Goal: Task Accomplishment & Management: Manage account settings

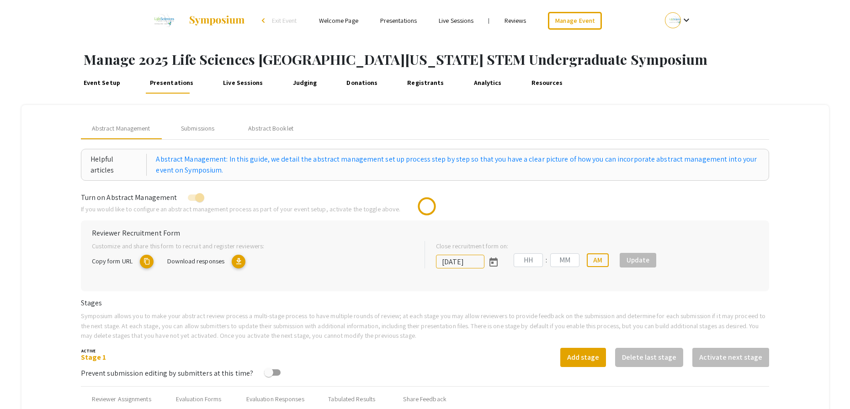
type input "10/25/2025"
type input "05"
type input "00"
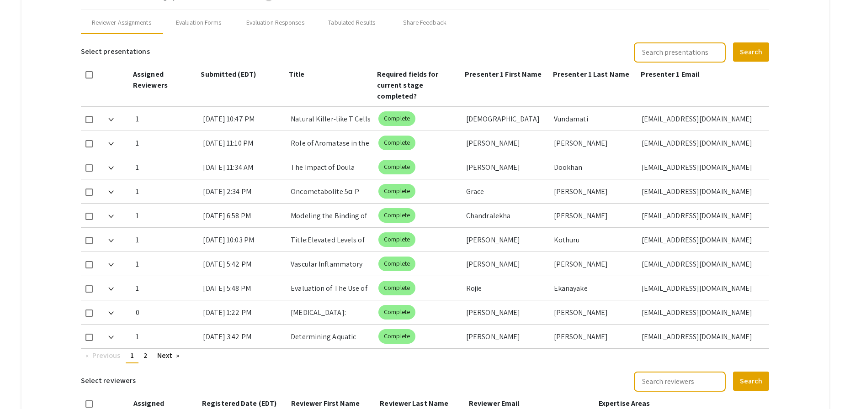
scroll to position [389, 0]
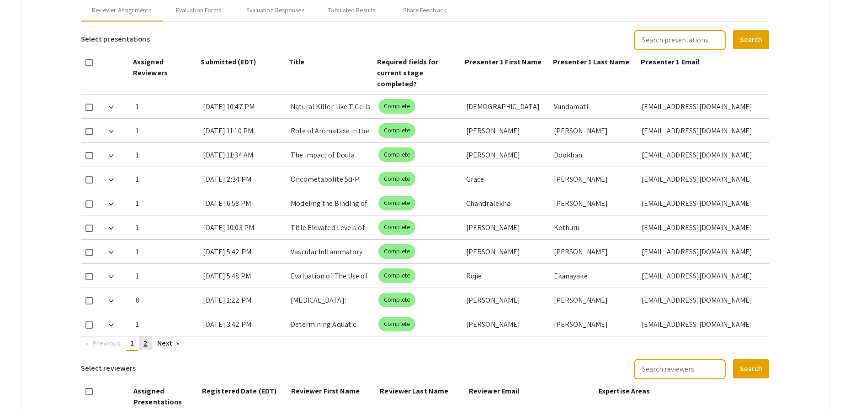
click at [147, 346] on span "2" at bounding box center [145, 344] width 4 height 10
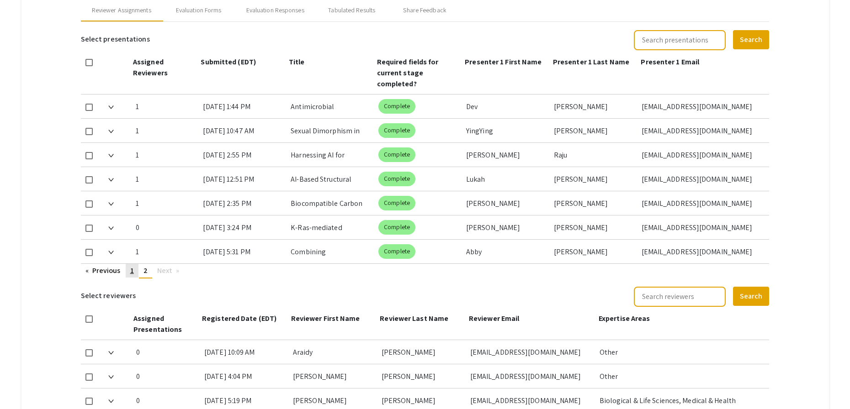
click at [135, 274] on link "page 1" at bounding box center [132, 271] width 13 height 14
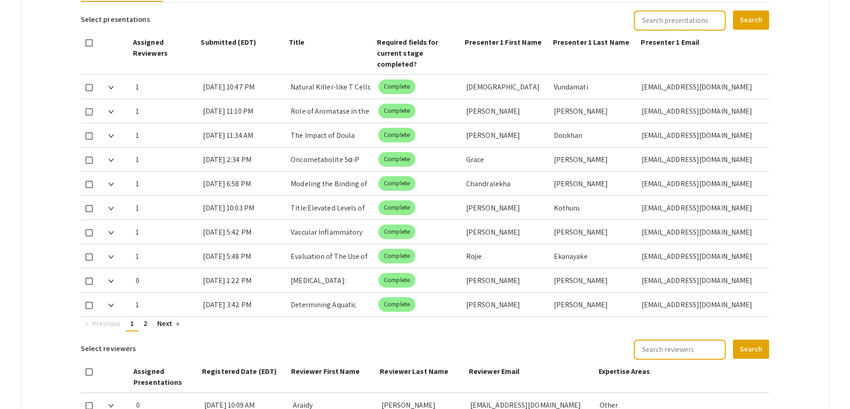
scroll to position [410, 0]
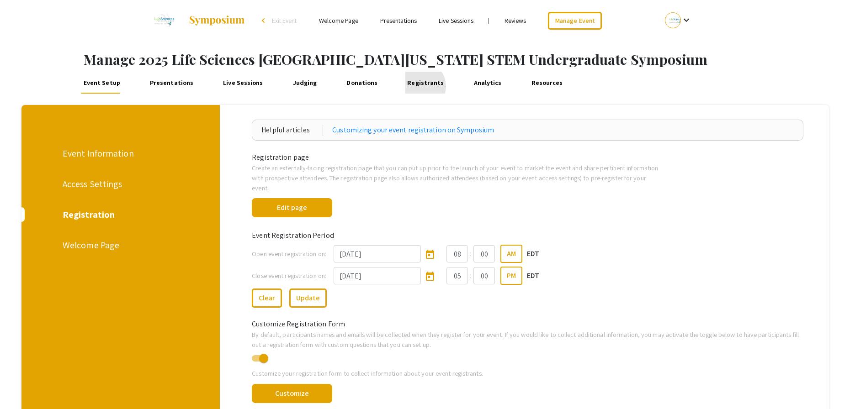
click at [409, 86] on link "Registrants" at bounding box center [425, 83] width 41 height 22
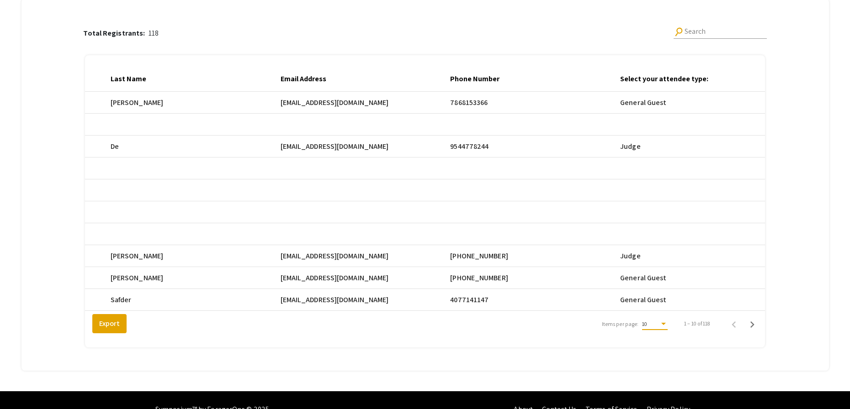
scroll to position [0, 485]
click at [659, 328] on div "10" at bounding box center [650, 324] width 17 height 6
click at [664, 345] on span "25" at bounding box center [660, 348] width 26 height 16
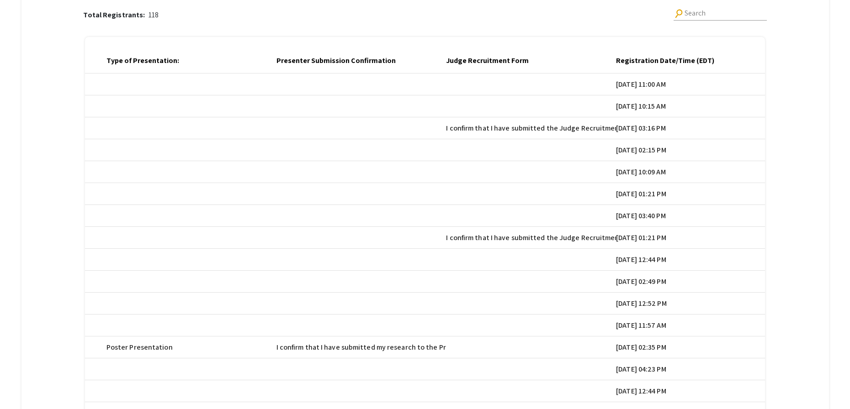
scroll to position [0, 1341]
click at [717, 60] on div at bounding box center [715, 59] width 3 height 3
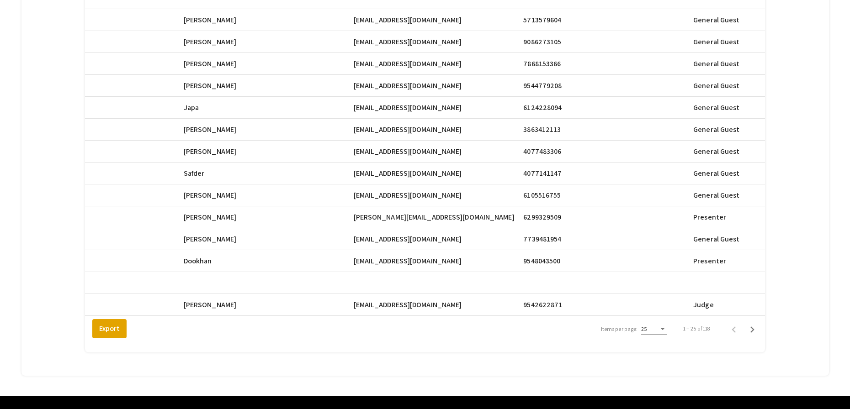
scroll to position [461, 0]
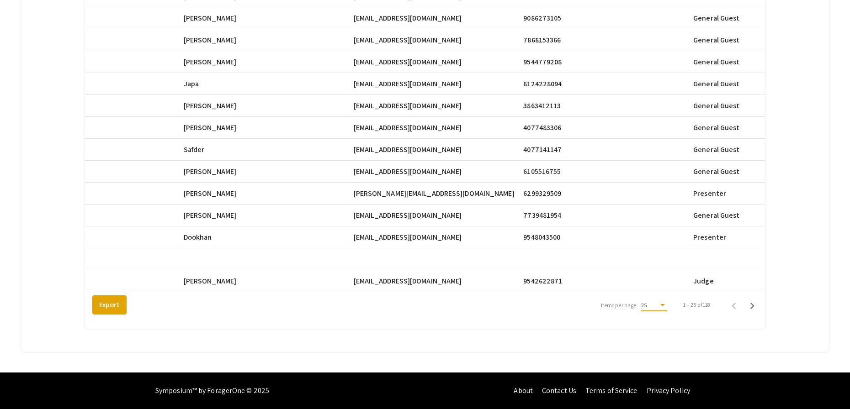
click at [658, 307] on div "25" at bounding box center [649, 306] width 17 height 6
click at [666, 308] on span "25" at bounding box center [660, 305] width 26 height 16
click at [757, 302] on icon "Next page" at bounding box center [752, 306] width 13 height 13
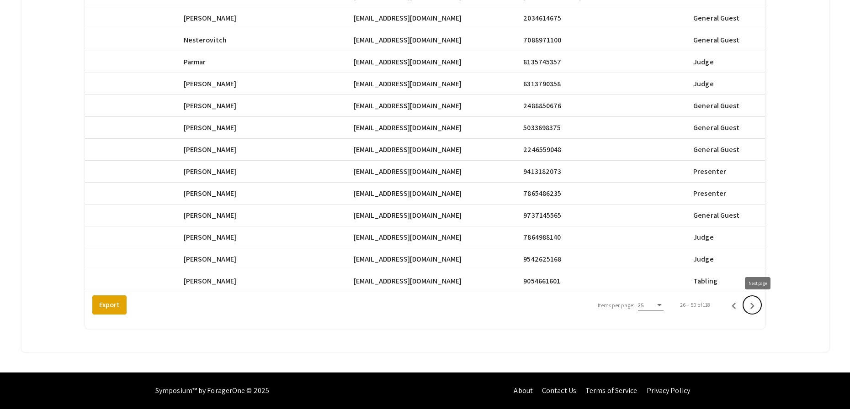
click at [757, 302] on icon "Next page" at bounding box center [752, 306] width 13 height 13
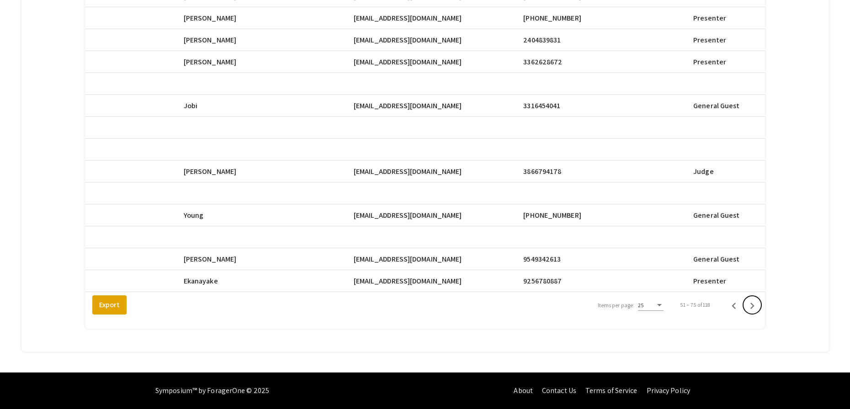
click at [757, 302] on icon "Next page" at bounding box center [752, 306] width 13 height 13
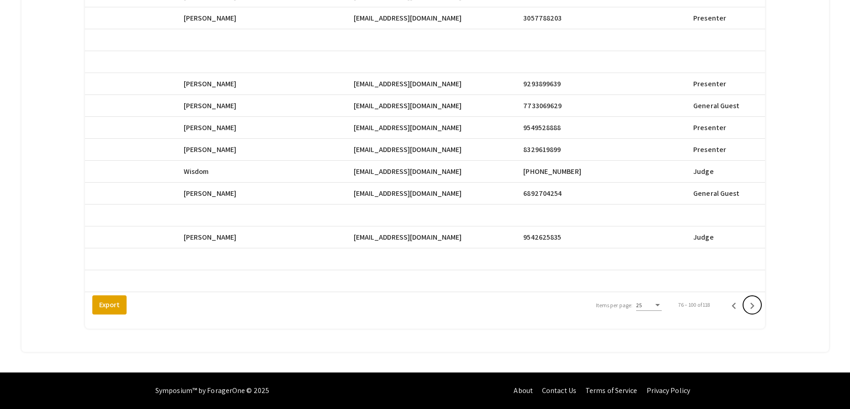
click at [757, 302] on icon "Next page" at bounding box center [752, 306] width 13 height 13
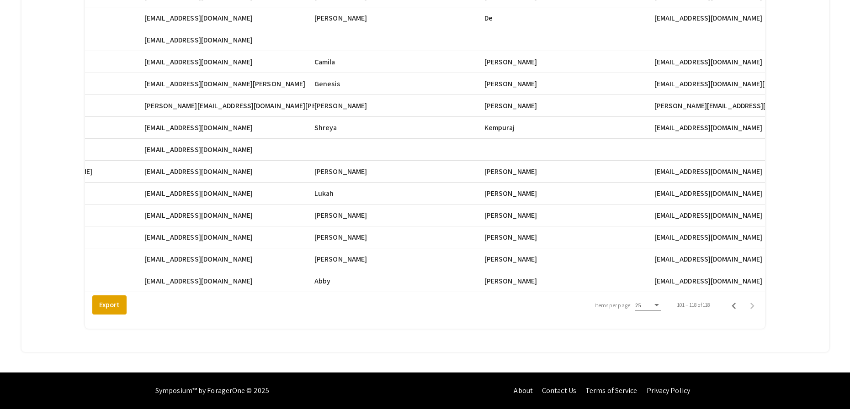
scroll to position [0, 106]
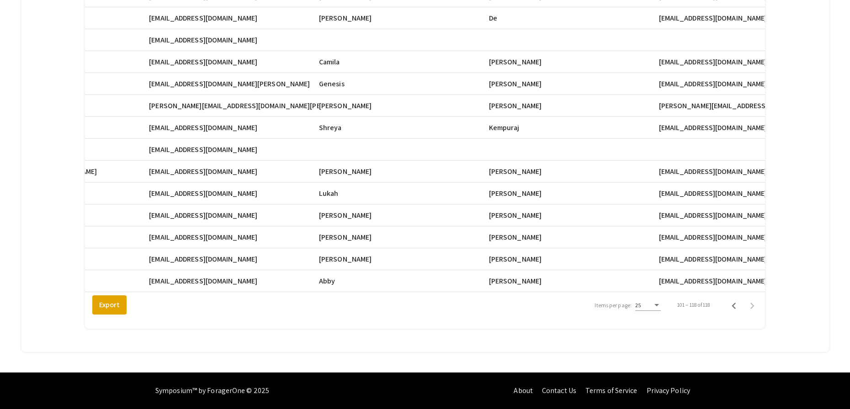
click at [807, 49] on div "Total Registrants: 118 search Search Registrant Full Name Email First Name Last…" at bounding box center [425, 72] width 782 height 537
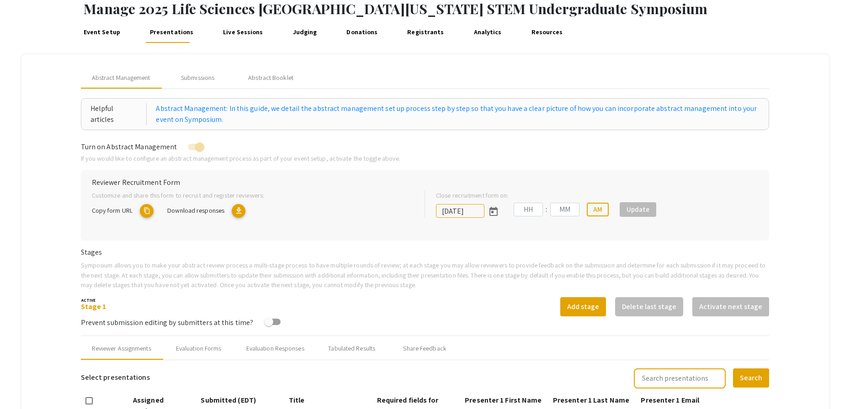
type input "[DATE]"
type input "05"
type input "00"
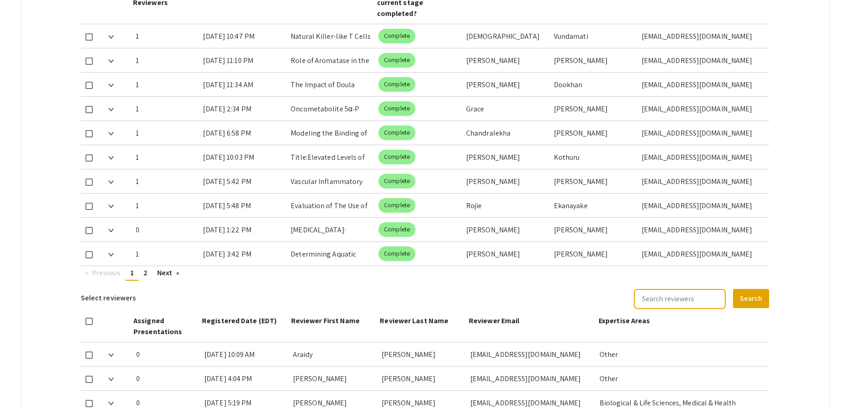
scroll to position [480, 0]
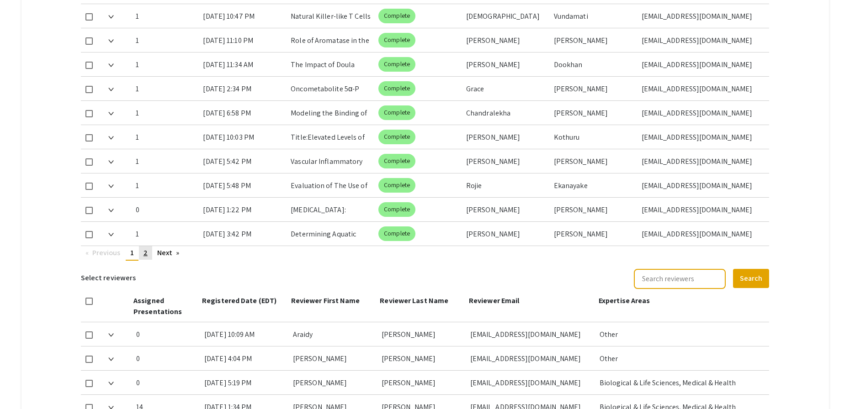
click at [146, 250] on span "2" at bounding box center [145, 253] width 4 height 10
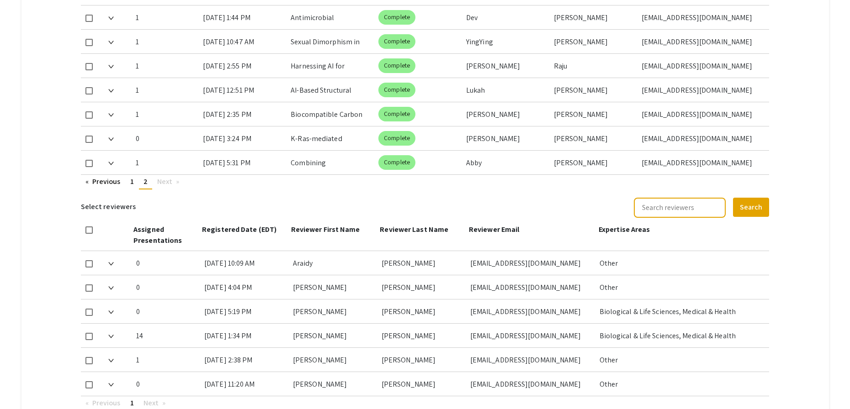
scroll to position [478, 0]
